Goal: Transaction & Acquisition: Book appointment/travel/reservation

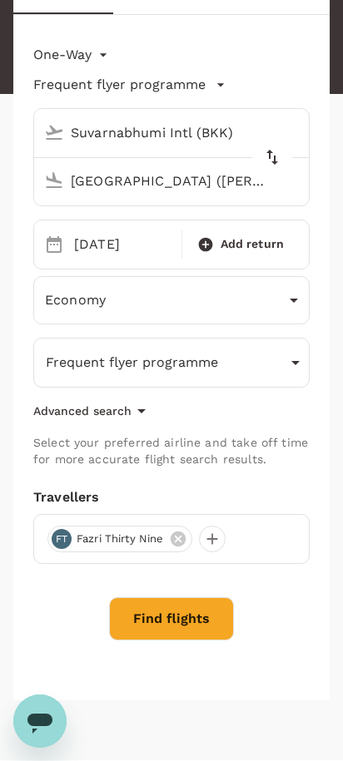
scroll to position [214, 0]
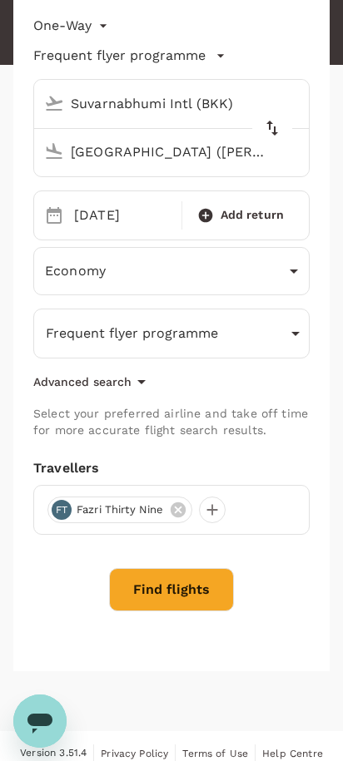
click at [181, 606] on button "Find flights" at bounding box center [171, 589] width 125 height 43
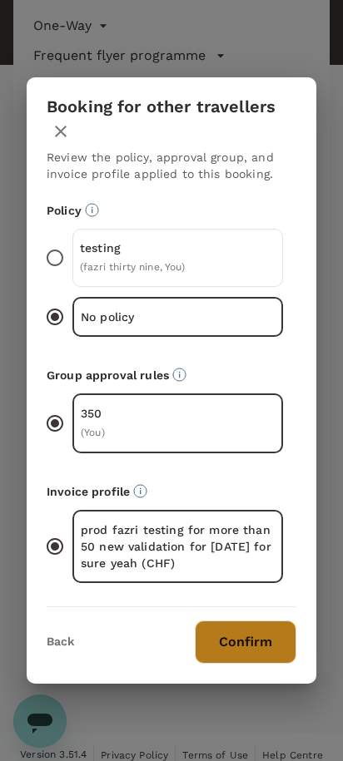
click at [224, 636] on button "Confirm" at bounding box center [245, 641] width 101 height 43
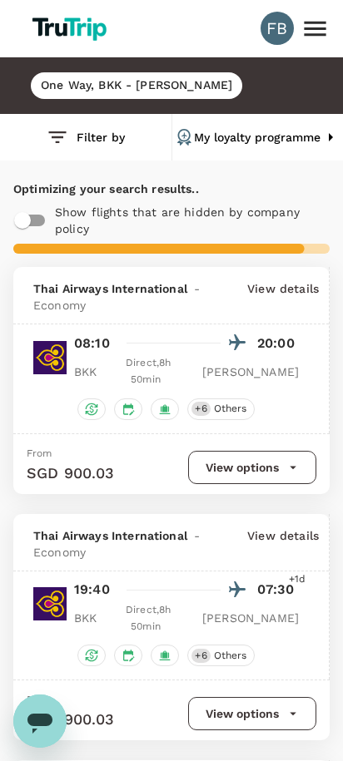
click at [81, 147] on button "Filter by" at bounding box center [85, 137] width 171 height 47
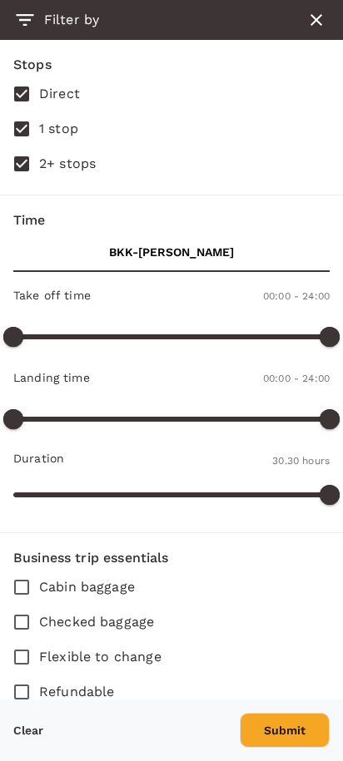
click at [312, 31] on button "button" at bounding box center [316, 20] width 40 height 40
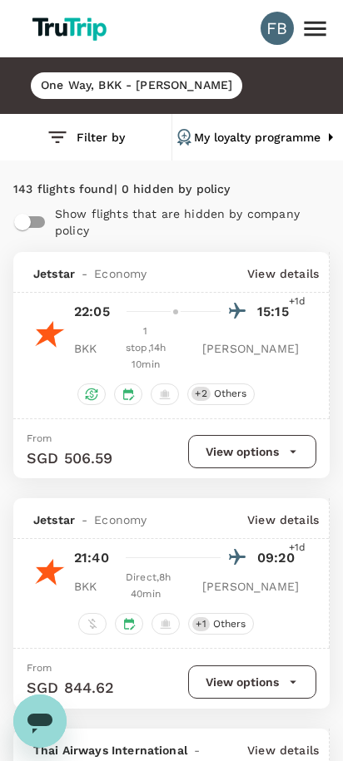
click at [255, 141] on button "My loyalty programme" at bounding box center [257, 137] width 171 height 47
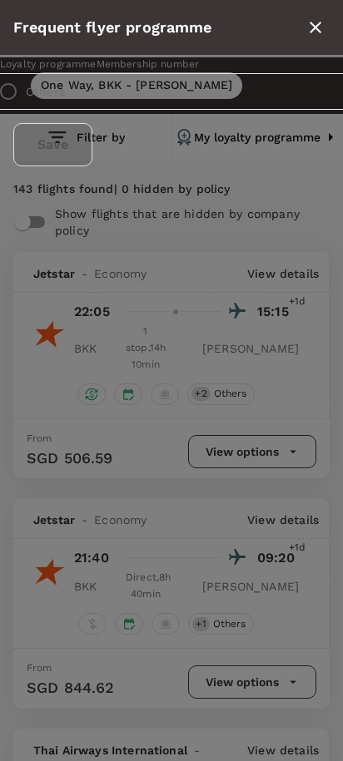
click at [313, 36] on icon "close" at bounding box center [315, 27] width 20 height 20
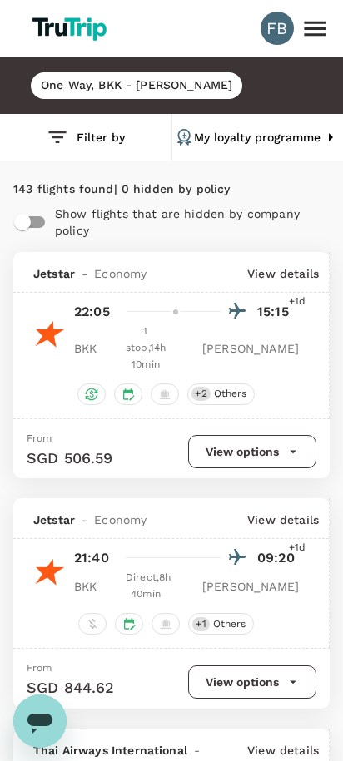
click at [105, 129] on button "Filter by" at bounding box center [85, 137] width 171 height 47
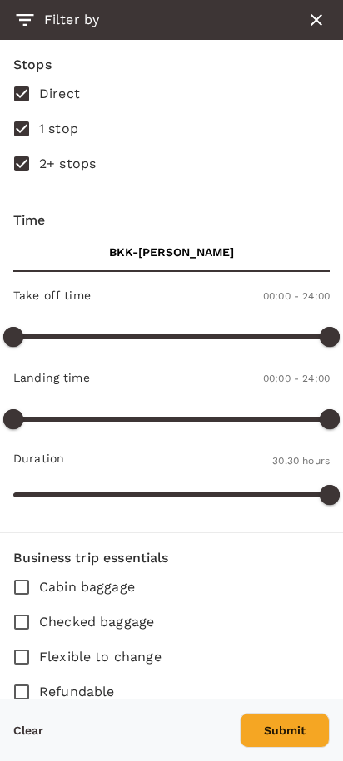
click at [314, 23] on icon "button" at bounding box center [316, 20] width 20 height 20
